Goal: Task Accomplishment & Management: Manage account settings

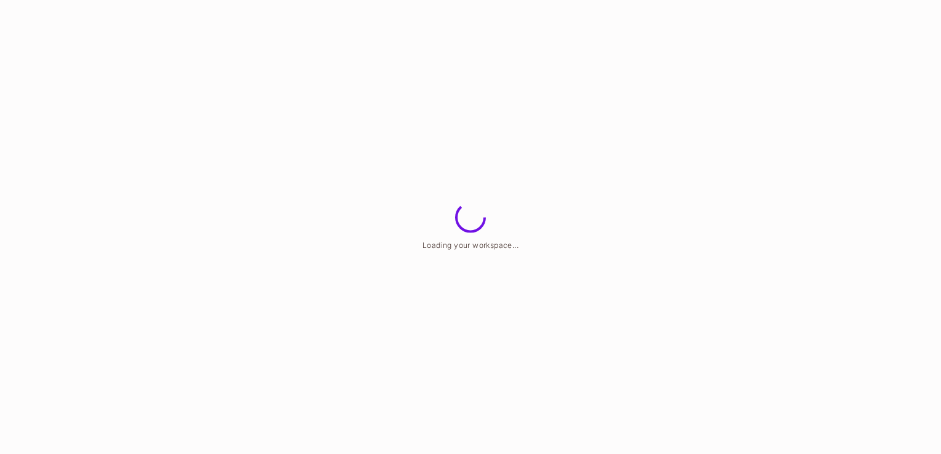
click at [585, 0] on html "Loading your workspace..." at bounding box center [470, 0] width 941 height 0
click at [54, 0] on html "Loading your workspace..." at bounding box center [470, 0] width 941 height 0
click at [738, 0] on html "Loading your workspace..." at bounding box center [470, 0] width 941 height 0
click at [266, 0] on html "Loading your workspace..." at bounding box center [470, 0] width 941 height 0
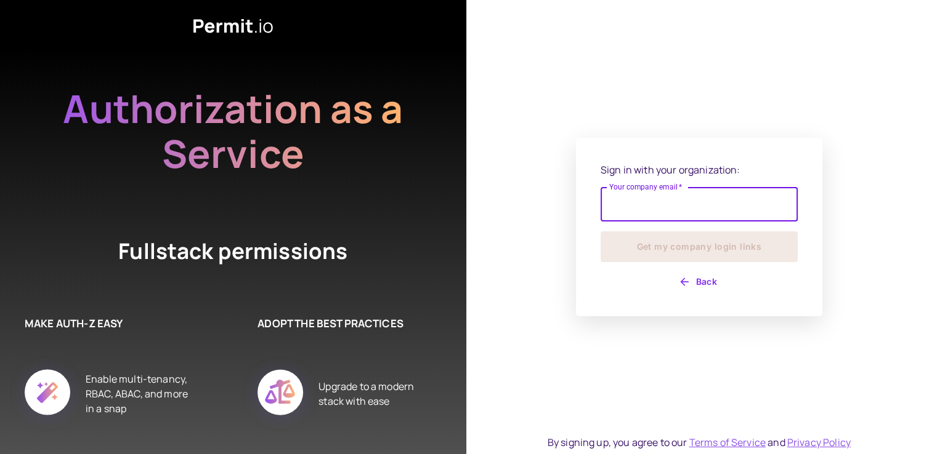
click at [656, 212] on input "Your company email   *" at bounding box center [698, 204] width 197 height 34
type input "**********"
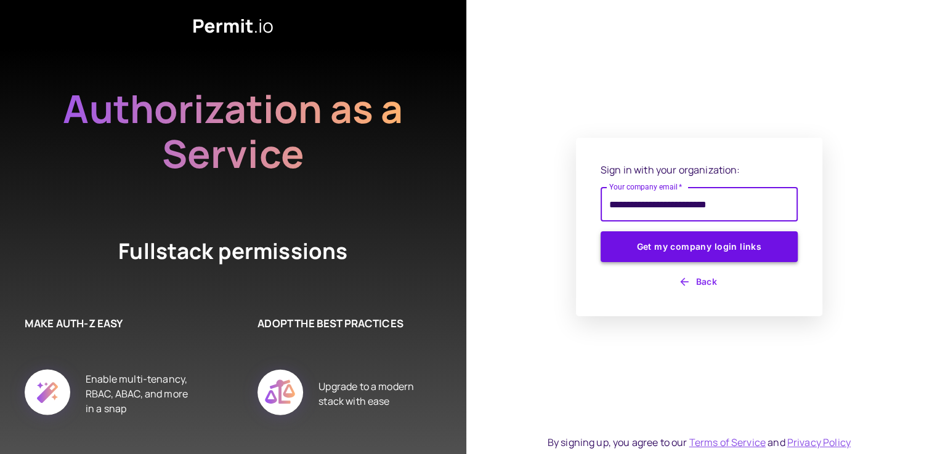
click at [711, 252] on button "Get my company login links" at bounding box center [698, 246] width 197 height 31
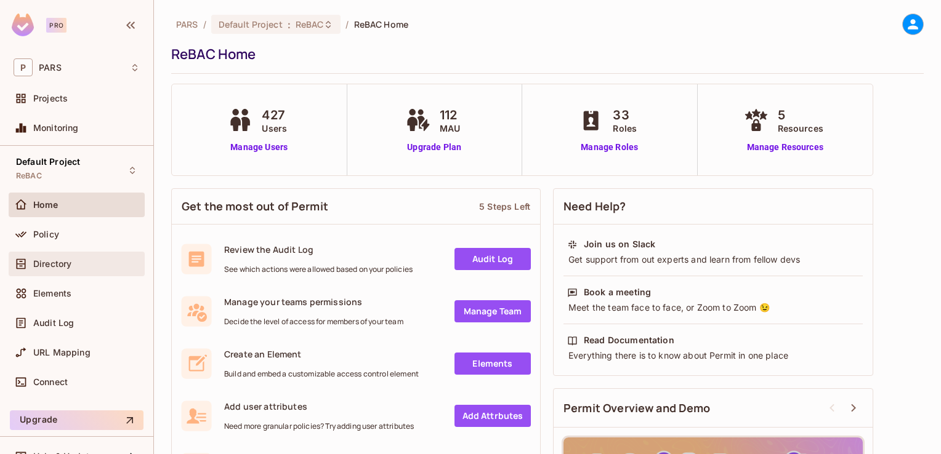
click at [57, 260] on span "Directory" at bounding box center [52, 264] width 38 height 10
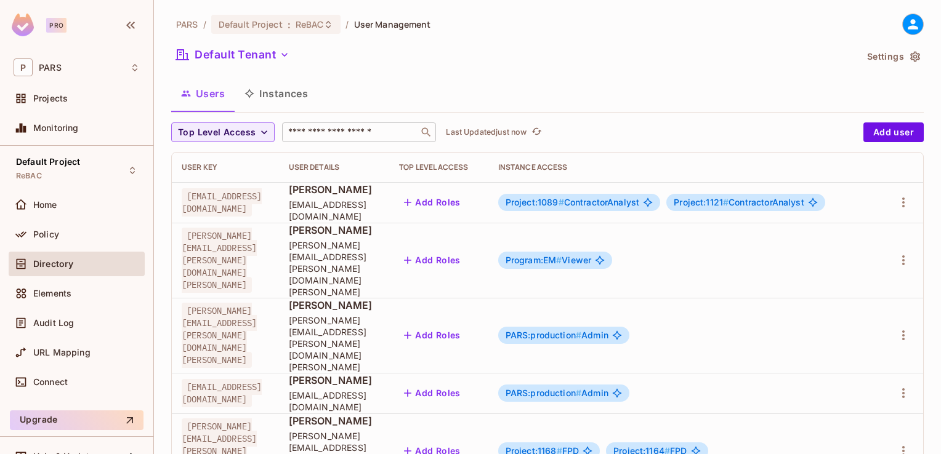
click at [321, 137] on input "text" at bounding box center [350, 132] width 129 height 12
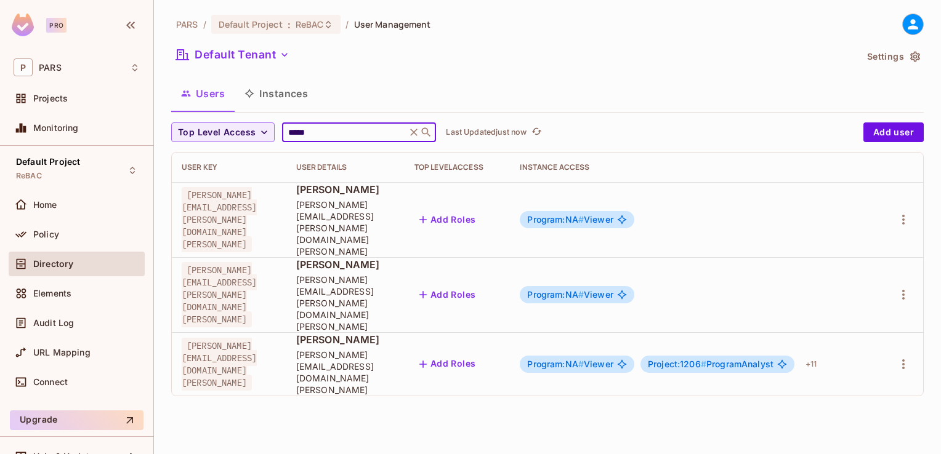
type input "*****"
click at [457, 372] on div "PARS / Default Project : ReBAC / User Management Default Tenant Settings Users …" at bounding box center [547, 227] width 787 height 454
click at [416, 126] on icon at bounding box center [414, 132] width 12 height 12
